Goal: Information Seeking & Learning: Compare options

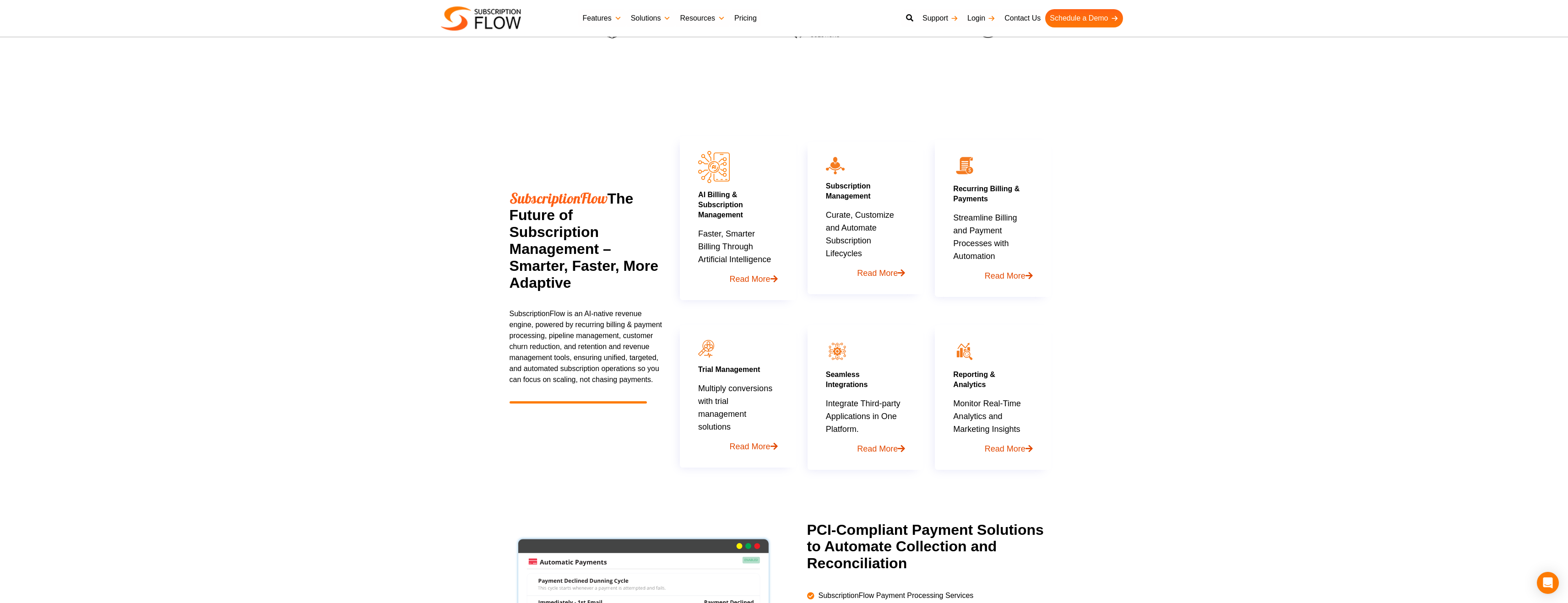
scroll to position [380, 0]
drag, startPoint x: 572, startPoint y: 232, endPoint x: 596, endPoint y: 287, distance: 60.0
click at [596, 287] on h2 "SubscriptionFlow The Future of Subscription Management – Smarter, Faster, More …" at bounding box center [586, 239] width 153 height 102
drag, startPoint x: 596, startPoint y: 287, endPoint x: 621, endPoint y: 268, distance: 31.4
click at [606, 279] on h2 "SubscriptionFlow The Future of Subscription Management – Smarter, Faster, More …" at bounding box center [586, 239] width 153 height 102
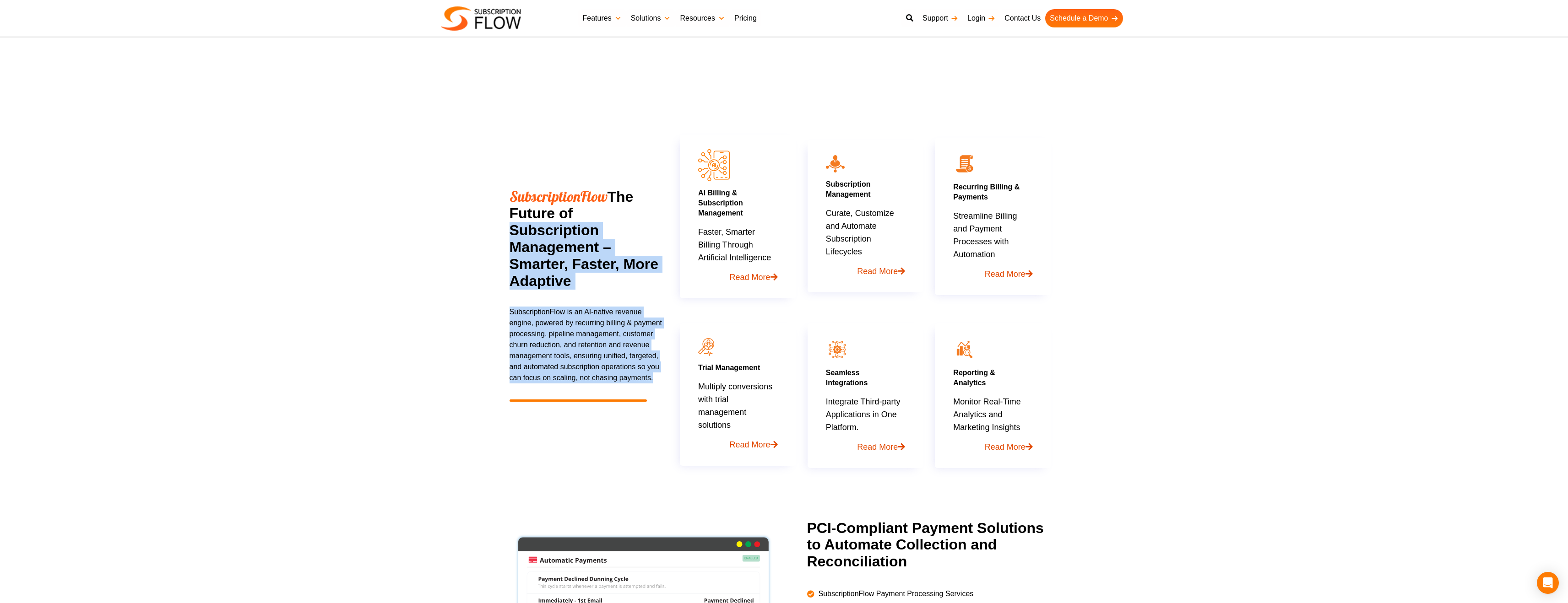
drag, startPoint x: 681, startPoint y: 164, endPoint x: 581, endPoint y: 212, distance: 110.9
click at [583, 214] on div "SubscriptionFlow The Future of Subscription Management – Smarter, Faster, More …" at bounding box center [784, 292] width 550 height 363
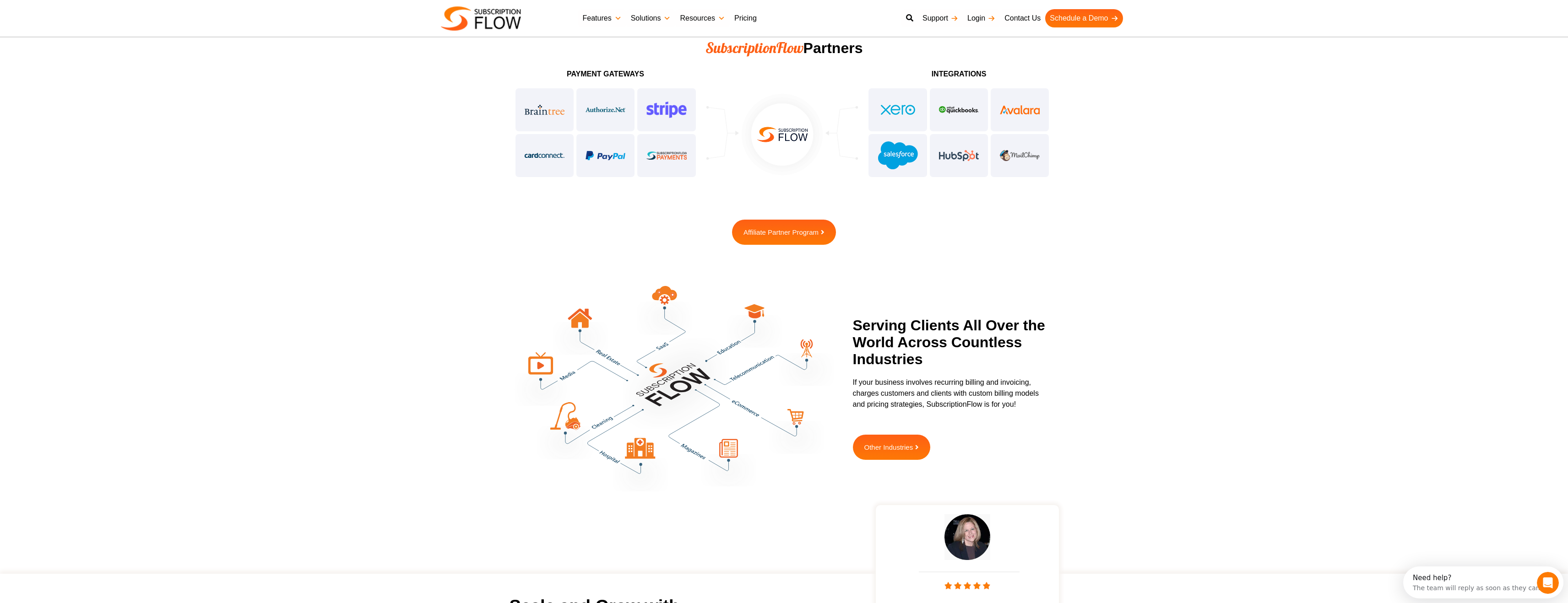
scroll to position [2290, 0]
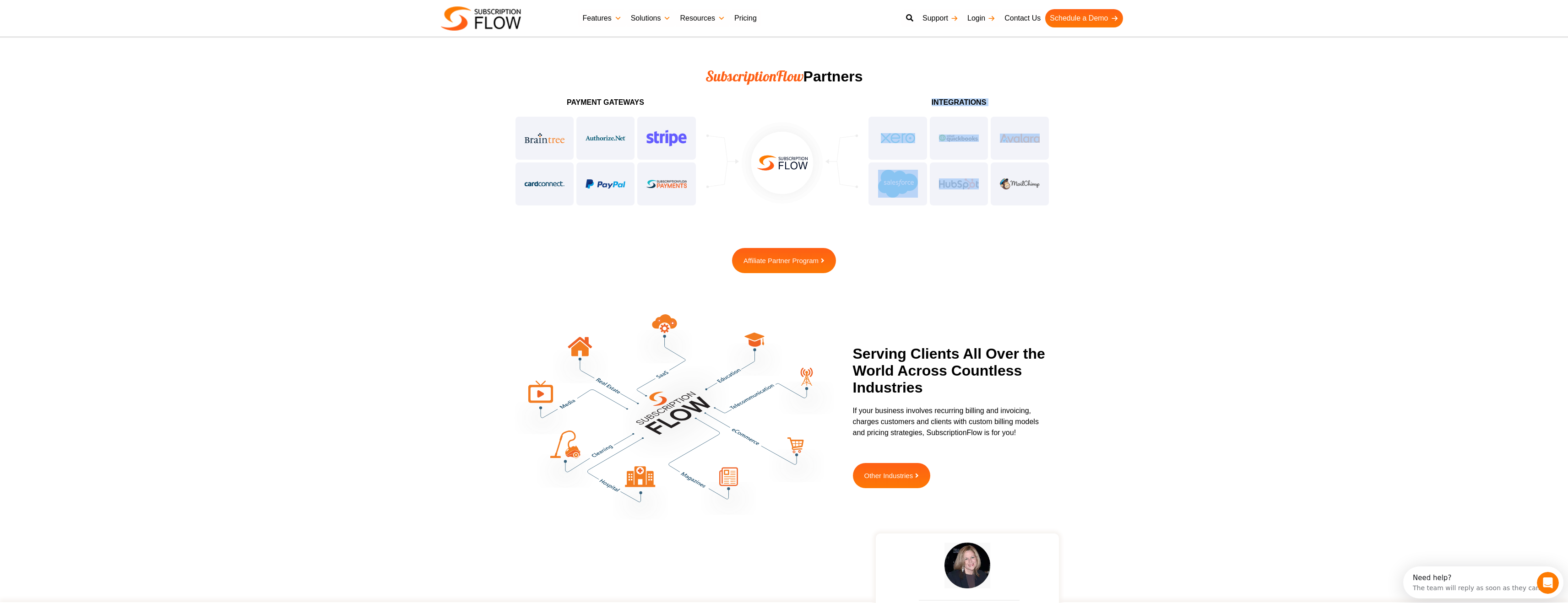
drag, startPoint x: 935, startPoint y: 190, endPoint x: 823, endPoint y: 192, distance: 112.0
click at [823, 192] on div "Payment Gateways integrations" at bounding box center [784, 153] width 550 height 117
click at [815, 192] on img at bounding box center [782, 162] width 87 height 87
click at [954, 120] on div at bounding box center [959, 161] width 183 height 91
click at [969, 94] on div "integrations" at bounding box center [959, 153] width 192 height 117
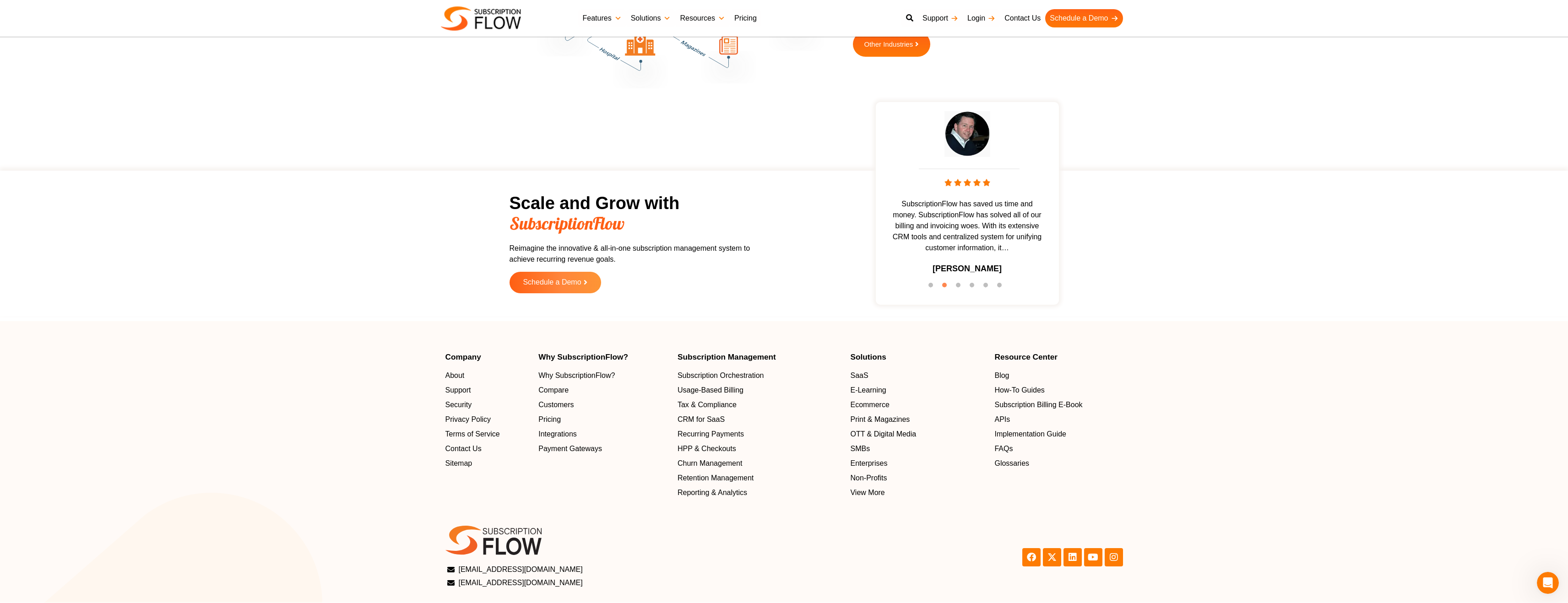
scroll to position [2730, 0]
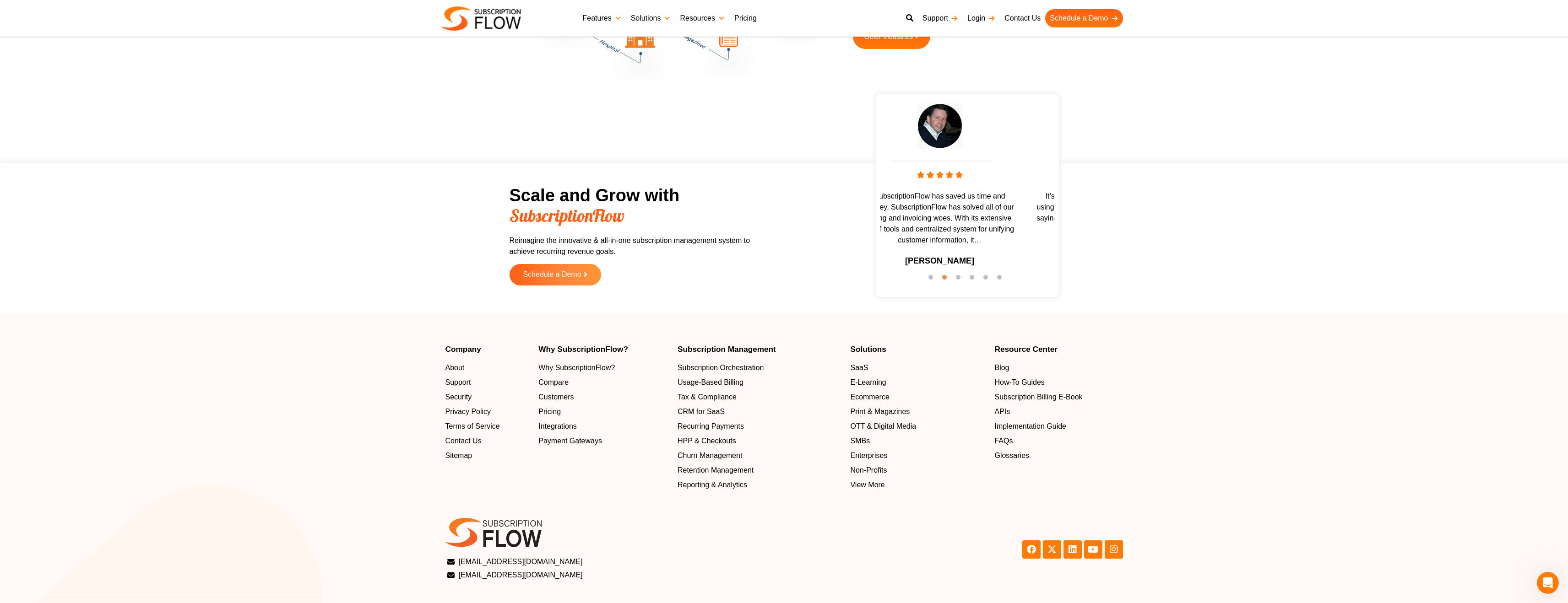
drag, startPoint x: 1025, startPoint y: 198, endPoint x: 928, endPoint y: 189, distance: 97.4
click at [956, 191] on span "SubscriptionFlow has saved us time and money. SubscriptionFlow has solved all o…" at bounding box center [940, 218] width 174 height 55
drag, startPoint x: 988, startPoint y: 194, endPoint x: 982, endPoint y: 195, distance: 6.1
click at [985, 195] on span "It’s been more than 2 years since I started using SubscriptionFlow and I am com…" at bounding box center [967, 213] width 174 height 44
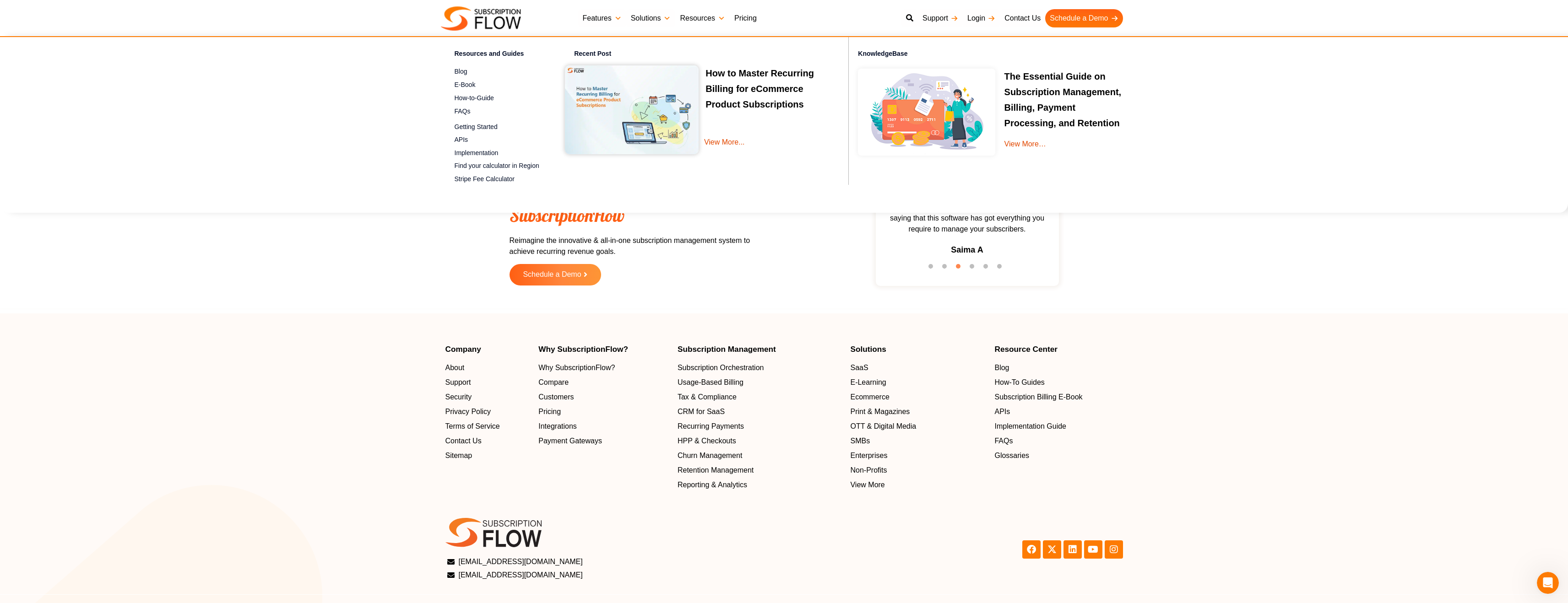
click at [746, 15] on link "Pricing" at bounding box center [746, 18] width 32 height 18
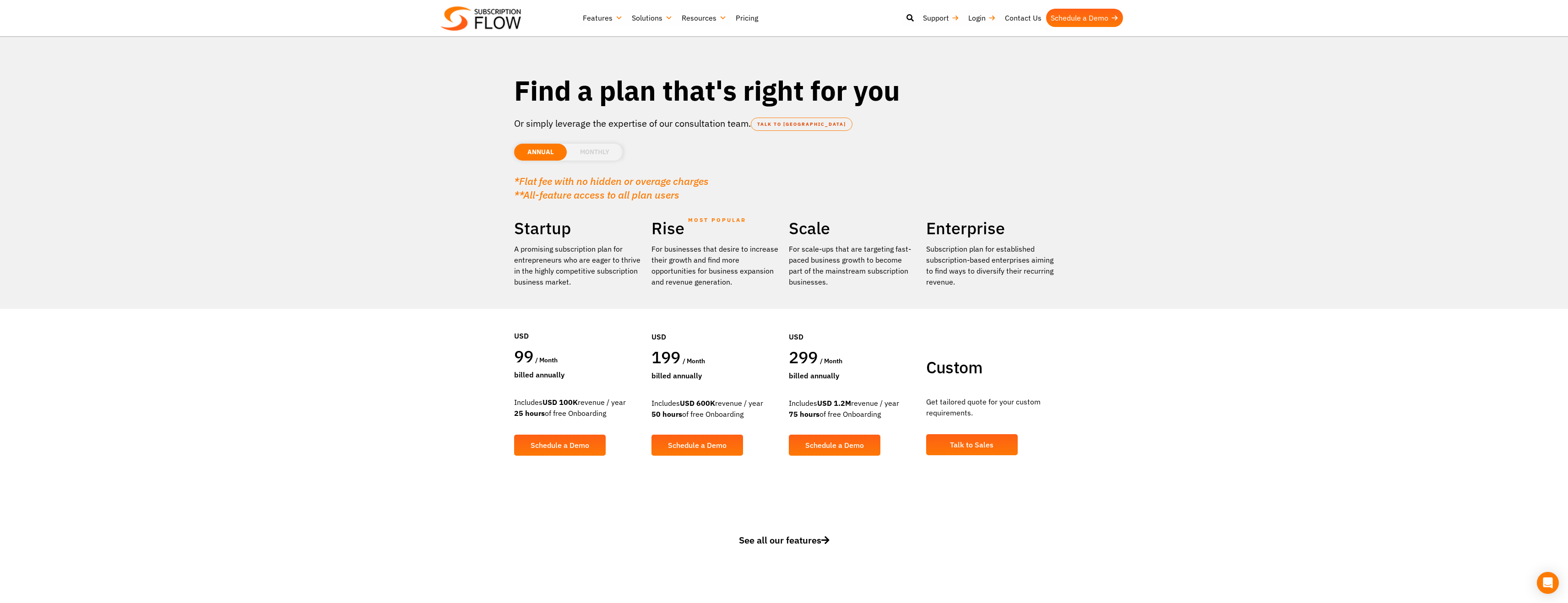
drag, startPoint x: 738, startPoint y: 409, endPoint x: 721, endPoint y: 393, distance: 23.3
click at [721, 391] on div "Rise MOST POPULAR For businesses that desire to increase their growth and find …" at bounding box center [716, 344] width 138 height 252
drag, startPoint x: 723, startPoint y: 402, endPoint x: 727, endPoint y: 413, distance: 11.7
click at [726, 413] on div "Rise MOST POPULAR For businesses that desire to increase their growth and find …" at bounding box center [716, 344] width 138 height 252
drag, startPoint x: 540, startPoint y: 254, endPoint x: 543, endPoint y: 276, distance: 22.2
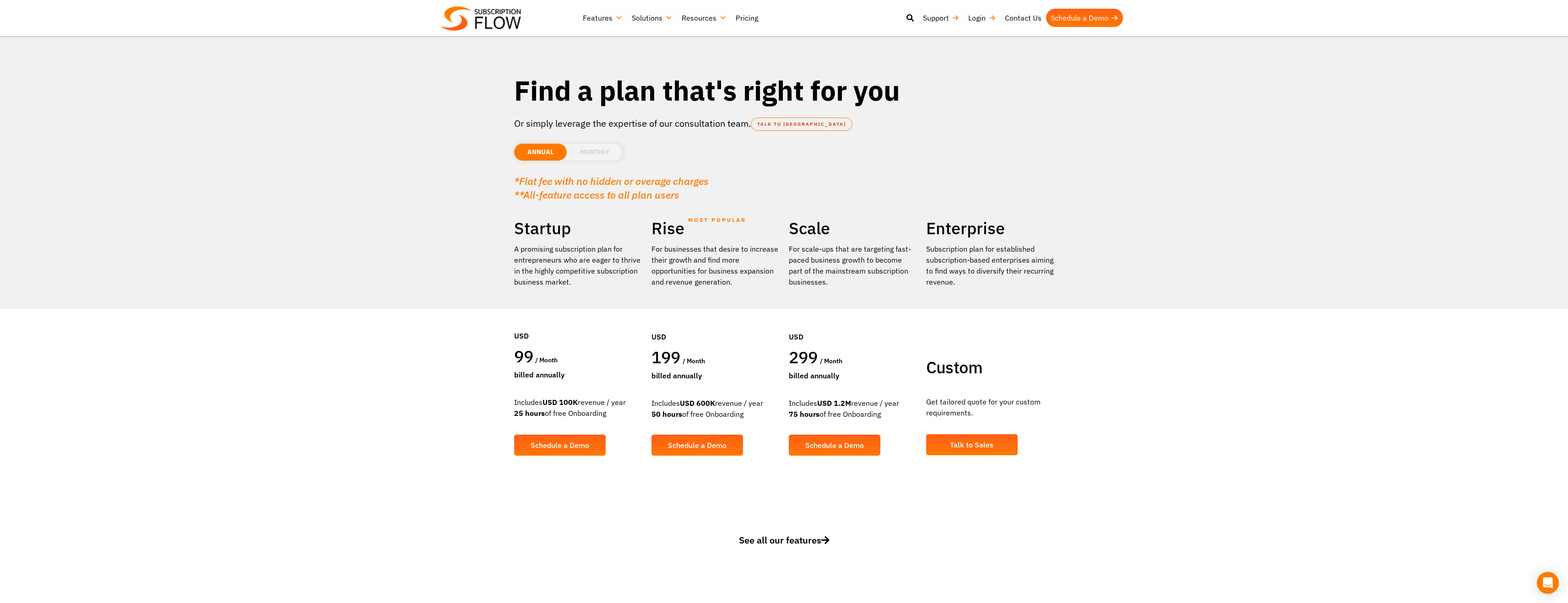
click at [543, 276] on p "A promising subscription plan for entrepreneurs who are eager to thrive in the …" at bounding box center [578, 265] width 128 height 44
drag, startPoint x: 544, startPoint y: 246, endPoint x: 544, endPoint y: 254, distance: 8.0
click at [544, 254] on p "A promising subscription plan for entrepreneurs who are eager to thrive in the …" at bounding box center [578, 265] width 128 height 44
drag, startPoint x: 822, startPoint y: 251, endPoint x: 824, endPoint y: 276, distance: 25.1
click at [824, 276] on div "For scale-ups that are targeting fast-paced business growth to become part of t…" at bounding box center [853, 265] width 128 height 44
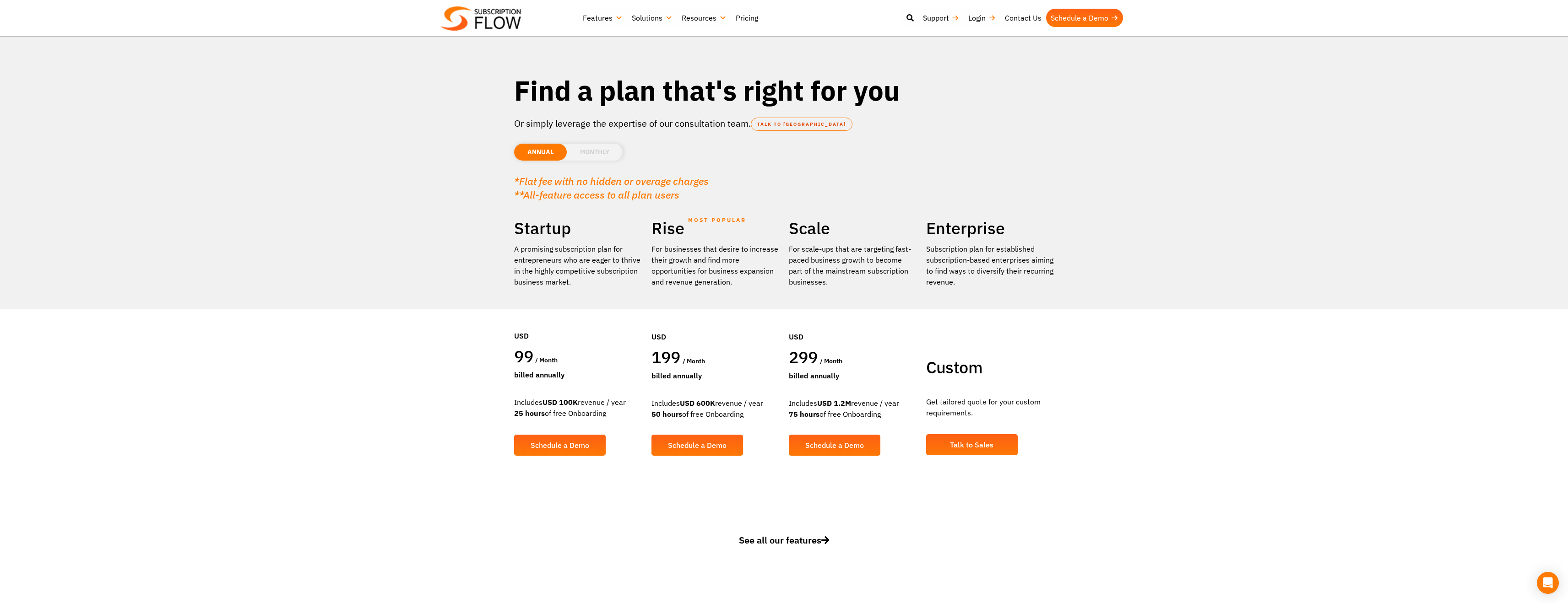
click at [824, 276] on div "For scale-ups that are targeting fast-paced business growth to become part of t…" at bounding box center [853, 265] width 128 height 44
click at [609, 153] on li "MONTHLY" at bounding box center [595, 152] width 56 height 17
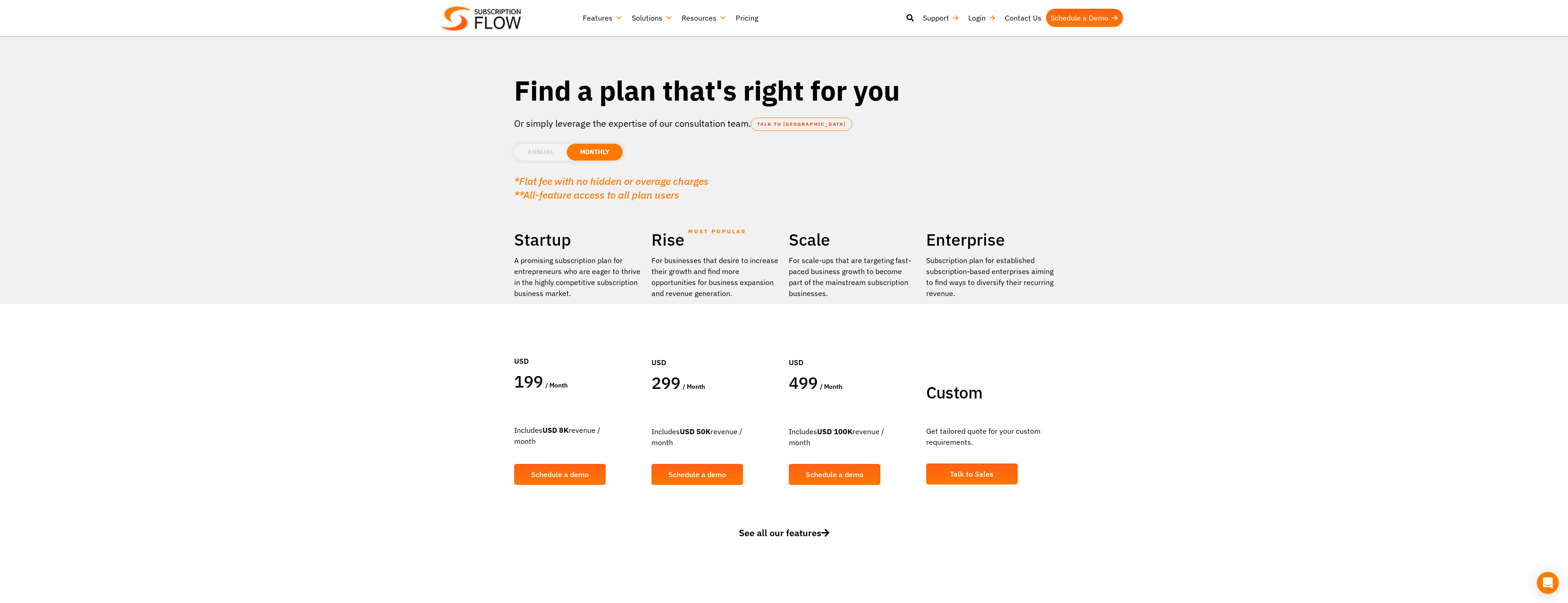
drag, startPoint x: 805, startPoint y: 285, endPoint x: 813, endPoint y: 302, distance: 18.8
click at [813, 302] on div "Scale For scale-ups that are targeting fast-paced business growth to become par…" at bounding box center [853, 364] width 138 height 270
click at [813, 302] on div at bounding box center [853, 302] width 128 height 8
click at [798, 293] on div "For scale-ups that are targeting fast-paced business growth to become part of t…" at bounding box center [853, 277] width 128 height 44
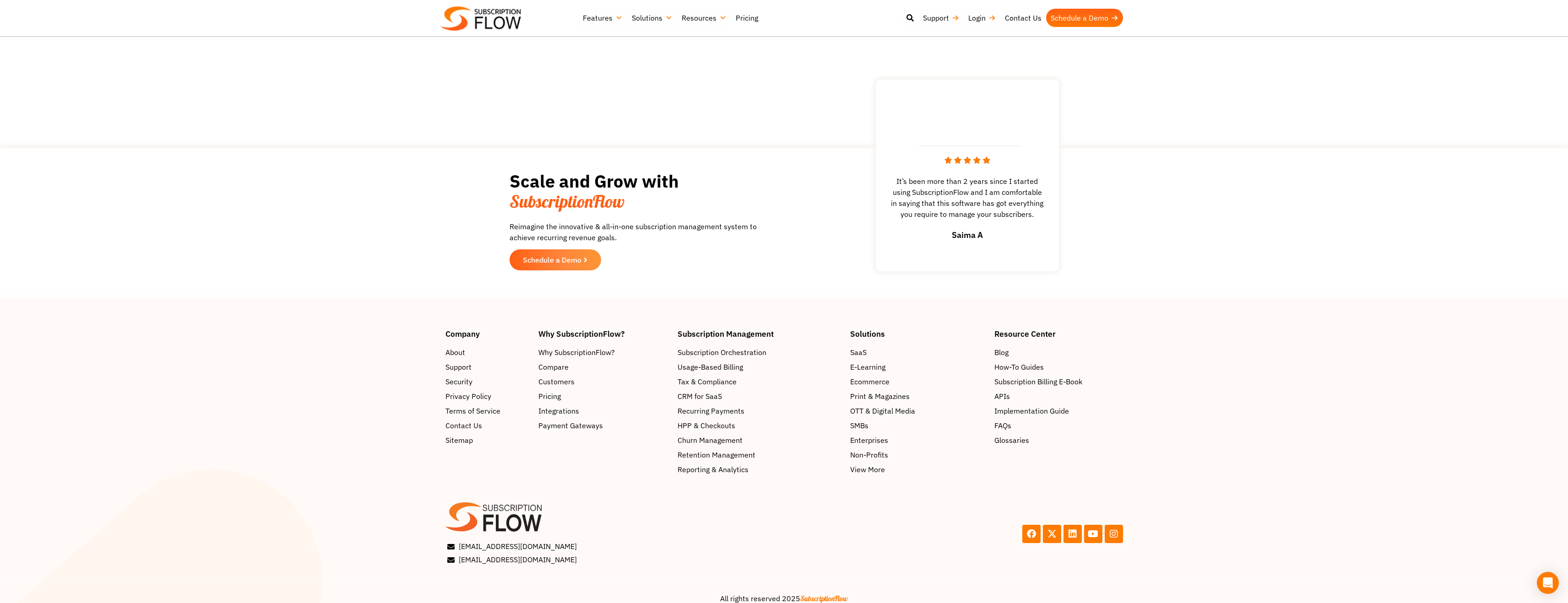
scroll to position [1214, 0]
